Goal: Task Accomplishment & Management: Complete application form

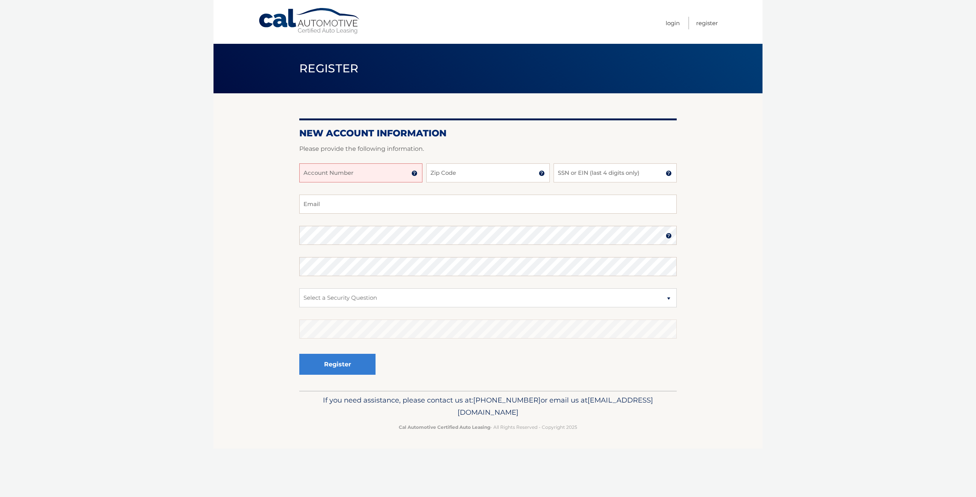
click at [377, 176] on input "Account Number" at bounding box center [360, 172] width 123 height 19
click at [581, 172] on input "SSN or EIN (last 4 digits only)" at bounding box center [614, 172] width 123 height 19
type input "8975"
click at [490, 176] on input "Zip Code" at bounding box center [487, 172] width 123 height 19
type input "14534"
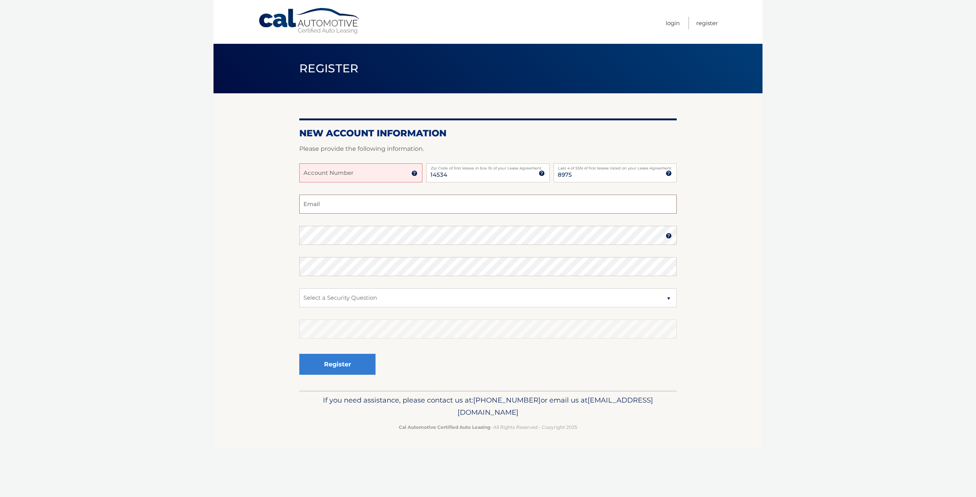
click at [382, 207] on input "Email" at bounding box center [487, 204] width 377 height 19
type input "[EMAIL_ADDRESS][DOMAIN_NAME]"
click at [466, 247] on fieldset "[EMAIL_ADDRESS][DOMAIN_NAME] Email Password Password should be a minimum of 6 c…" at bounding box center [487, 293] width 377 height 196
click at [454, 249] on fieldset "[EMAIL_ADDRESS][DOMAIN_NAME] Email Password Password should be a minimum of 6 c…" at bounding box center [487, 293] width 377 height 196
click at [242, 250] on section "New Account Information Please provide the following information. Account Numbe…" at bounding box center [487, 242] width 549 height 298
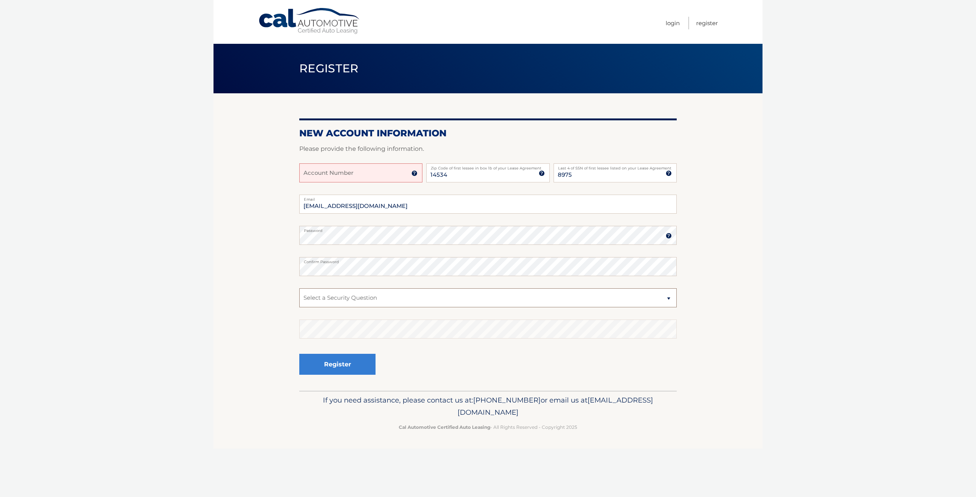
click at [372, 300] on select "Select a Security Question What was the name of your elementary school? What is…" at bounding box center [487, 298] width 377 height 19
select select "2"
click at [299, 289] on select "Select a Security Question What was the name of your elementary school? What is…" at bounding box center [487, 298] width 377 height 19
click at [351, 178] on input "Account Number" at bounding box center [360, 172] width 123 height 19
type input "689237"
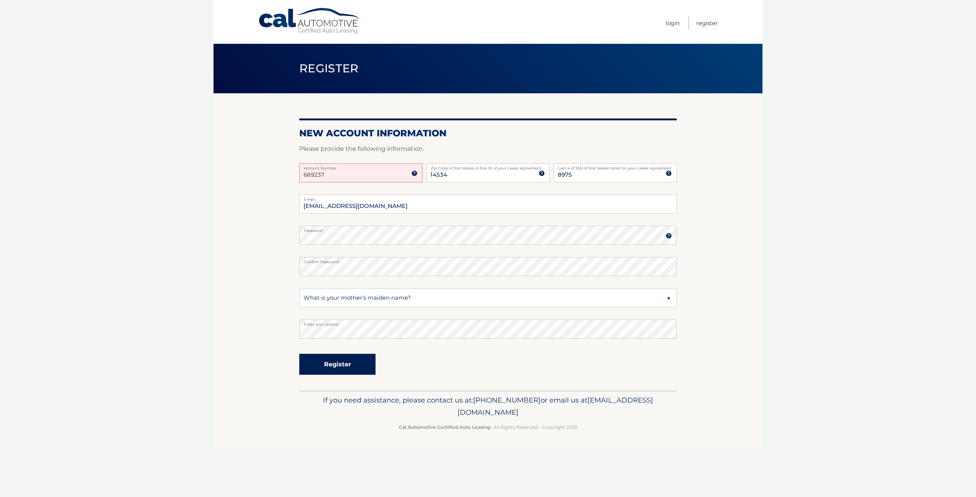
click at [333, 360] on button "Register" at bounding box center [337, 364] width 76 height 21
